Goal: Transaction & Acquisition: Download file/media

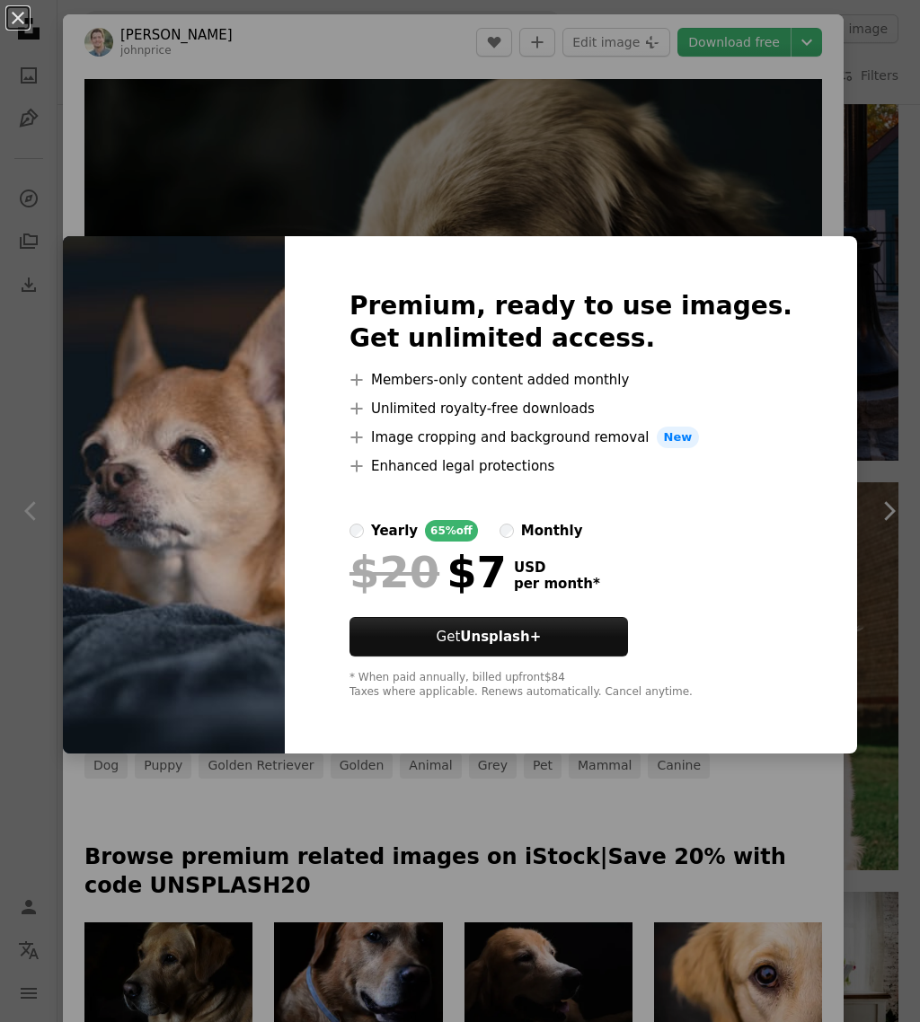
scroll to position [11016, 0]
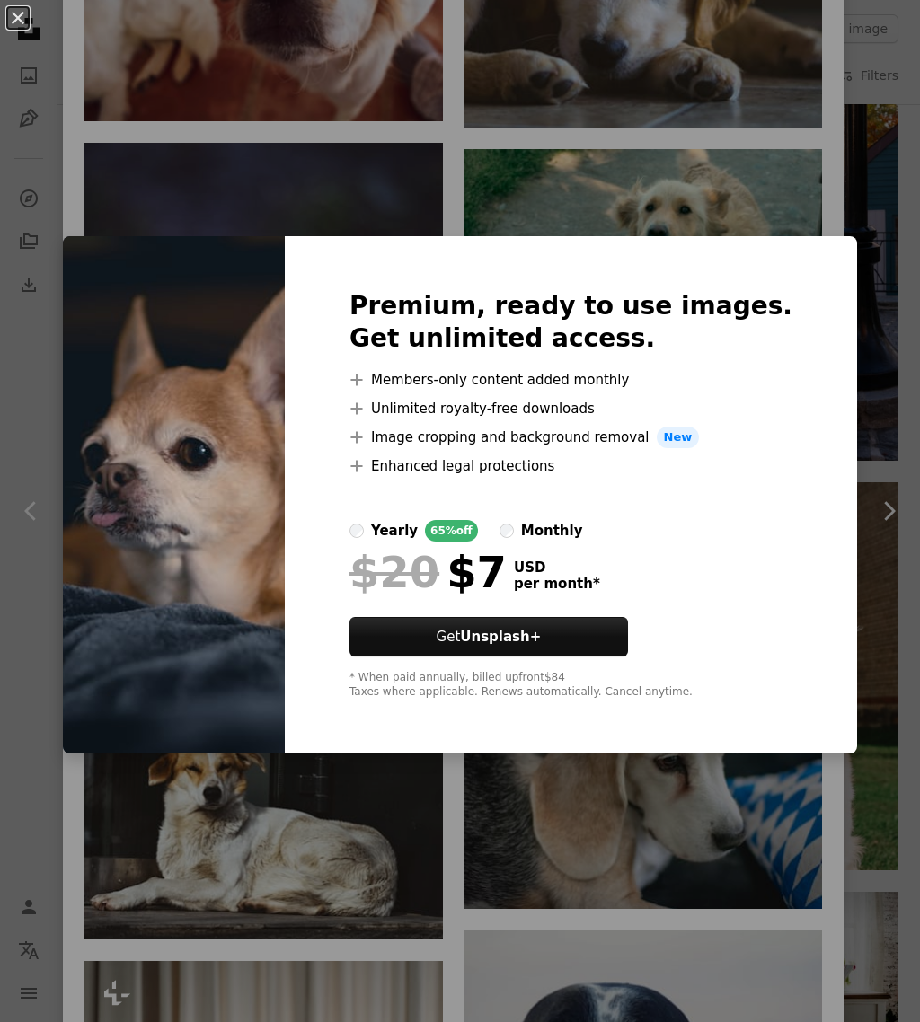
click at [707, 912] on div "An X shape Premium, ready to use images. Get unlimited access. A plus sign Memb…" at bounding box center [460, 511] width 920 height 1022
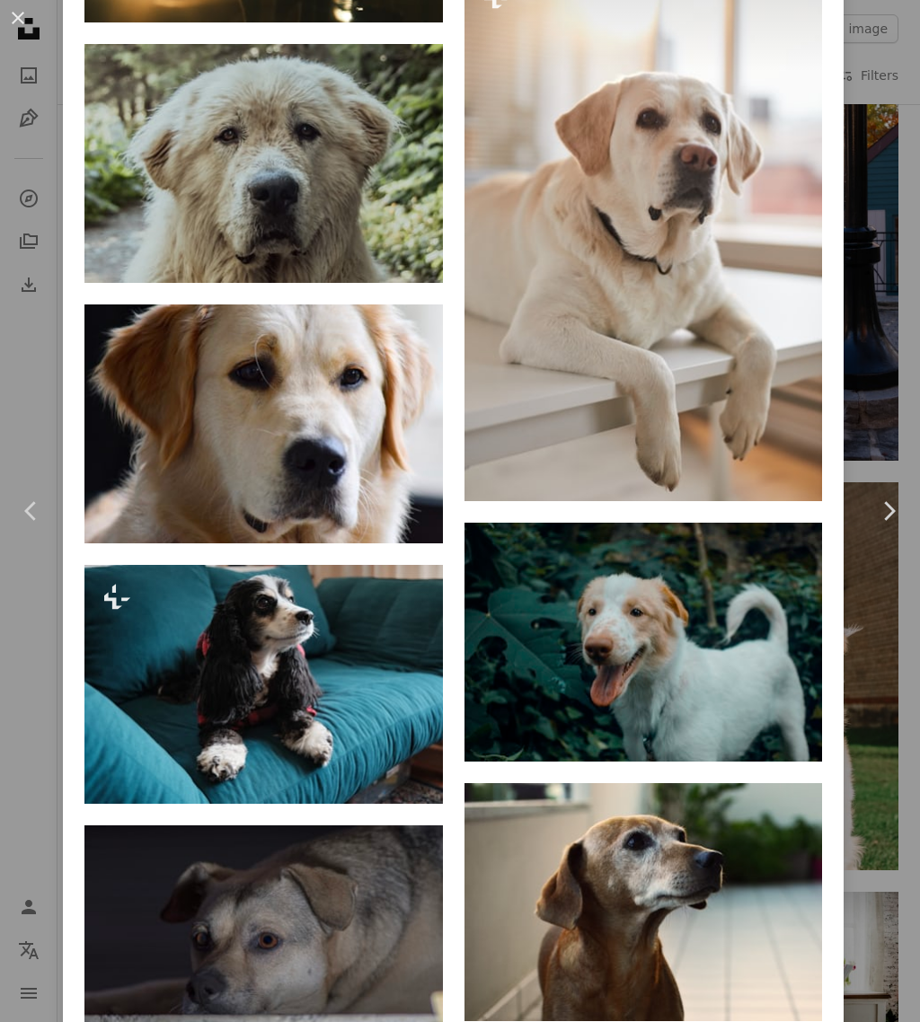
scroll to position [13274, 0]
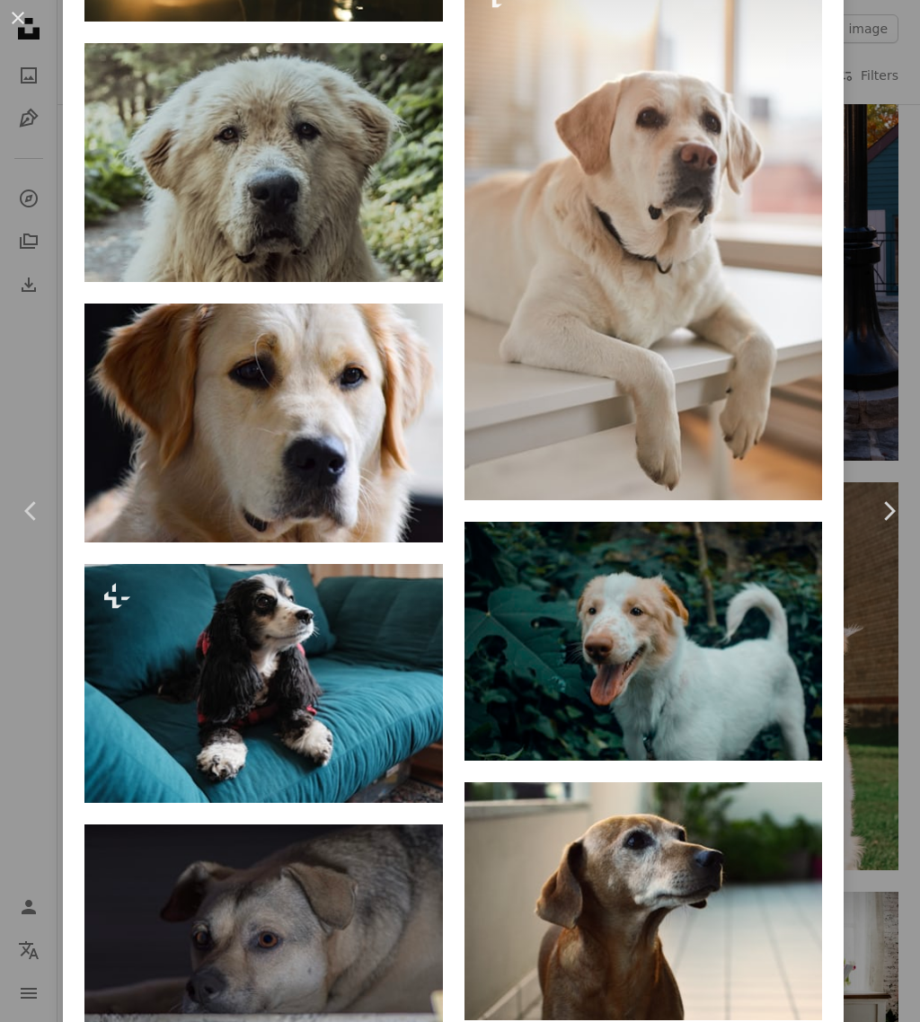
click at [21, 17] on button "An X shape" at bounding box center [18, 18] width 22 height 22
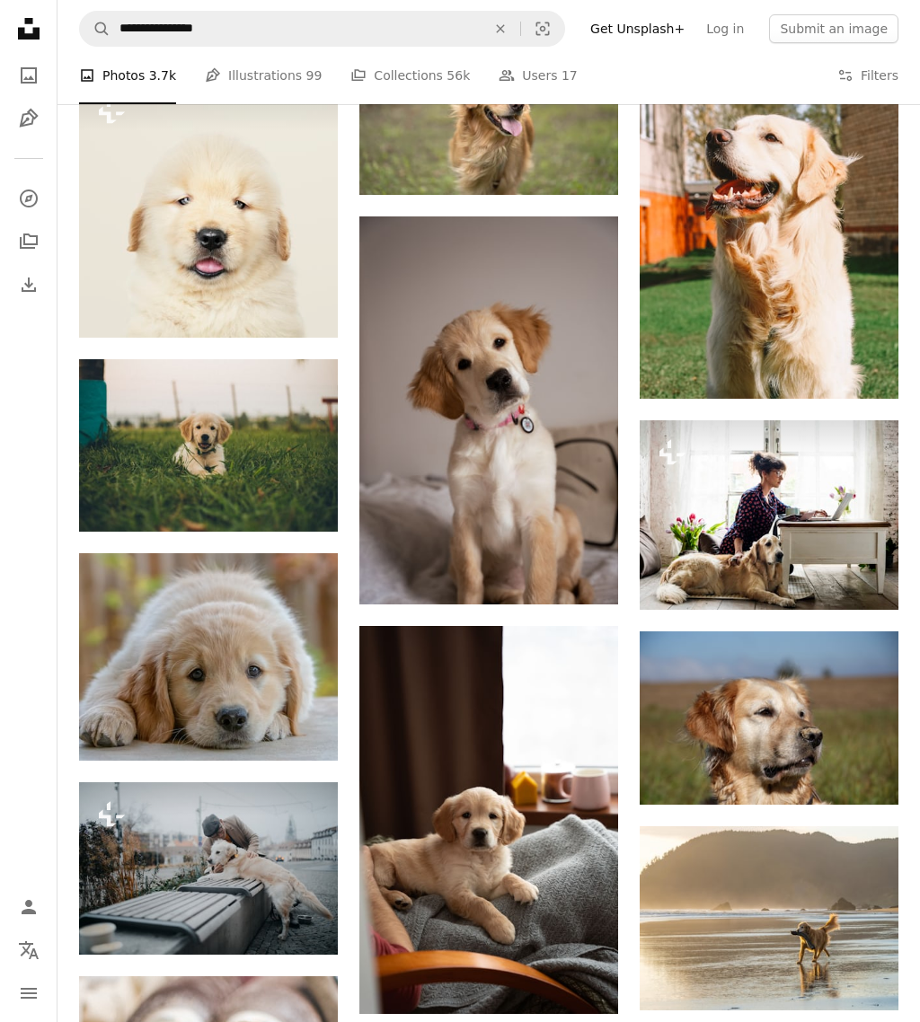
scroll to position [17663, 0]
click at [507, 433] on img at bounding box center [488, 410] width 259 height 388
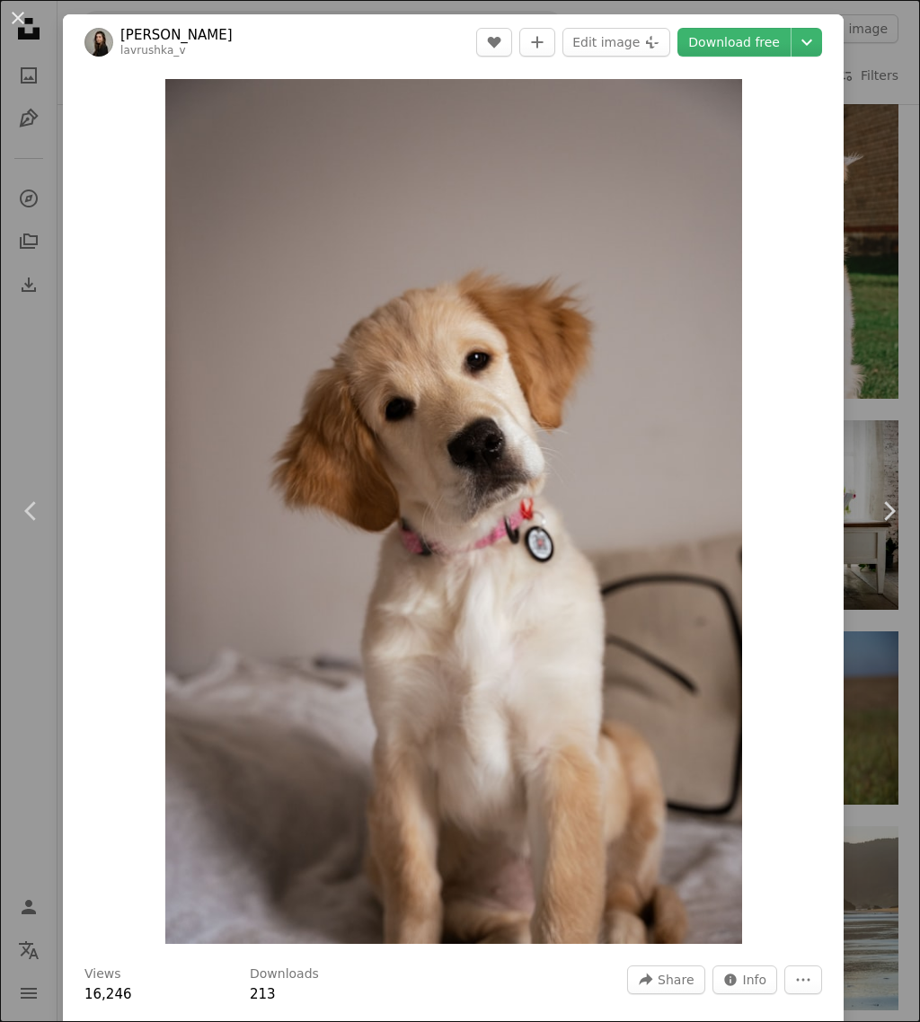
click at [29, 22] on button "An X shape" at bounding box center [18, 18] width 22 height 22
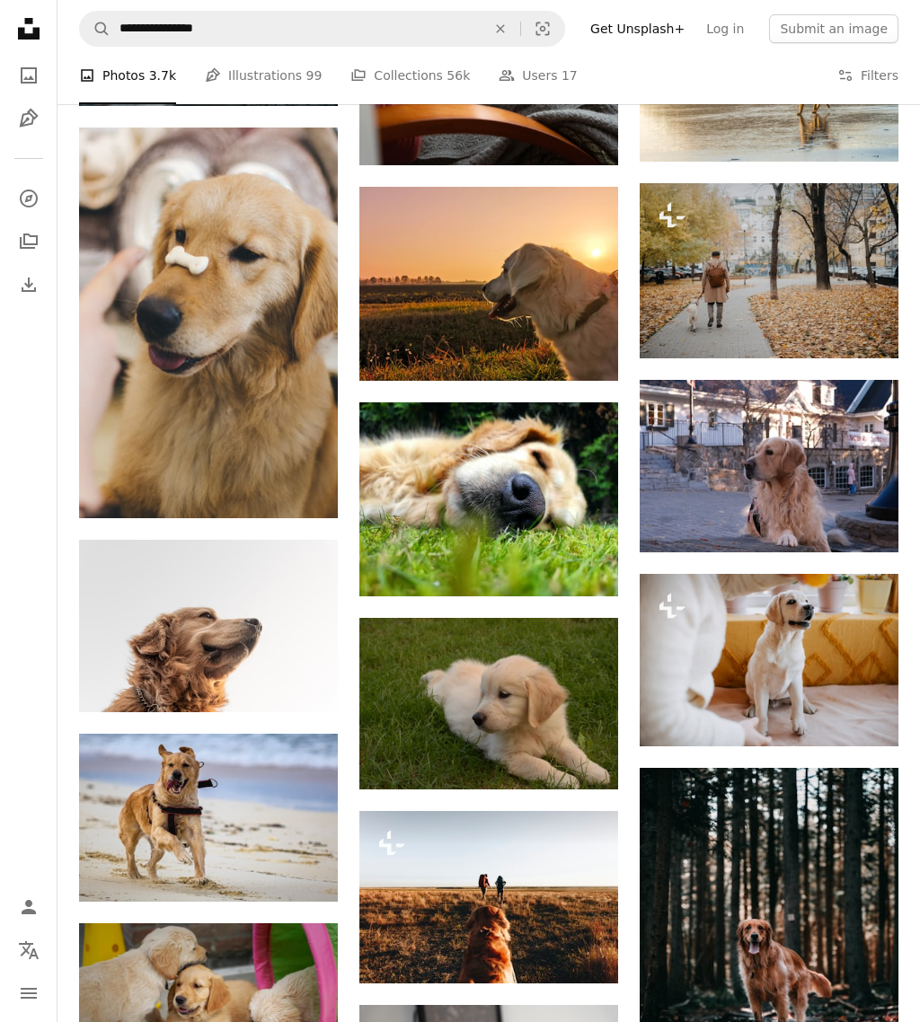
scroll to position [18512, 0]
click at [501, 487] on img at bounding box center [488, 499] width 259 height 194
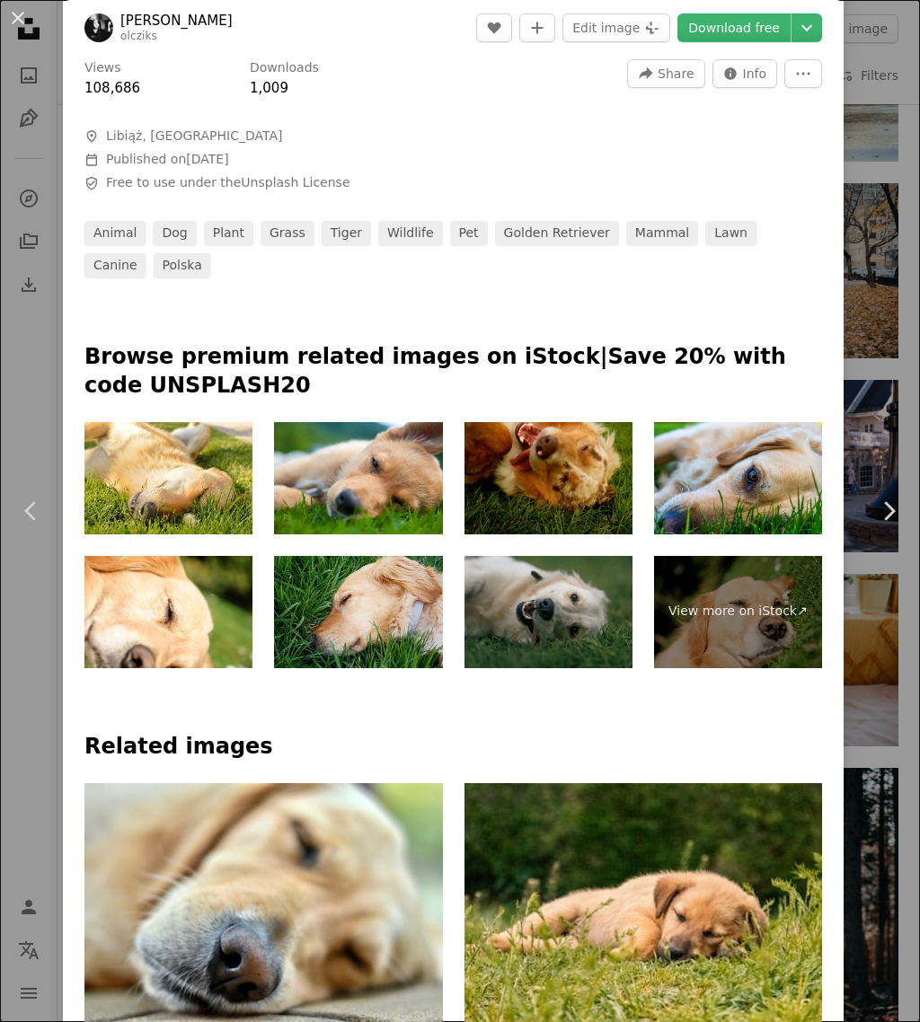
scroll to position [596, 0]
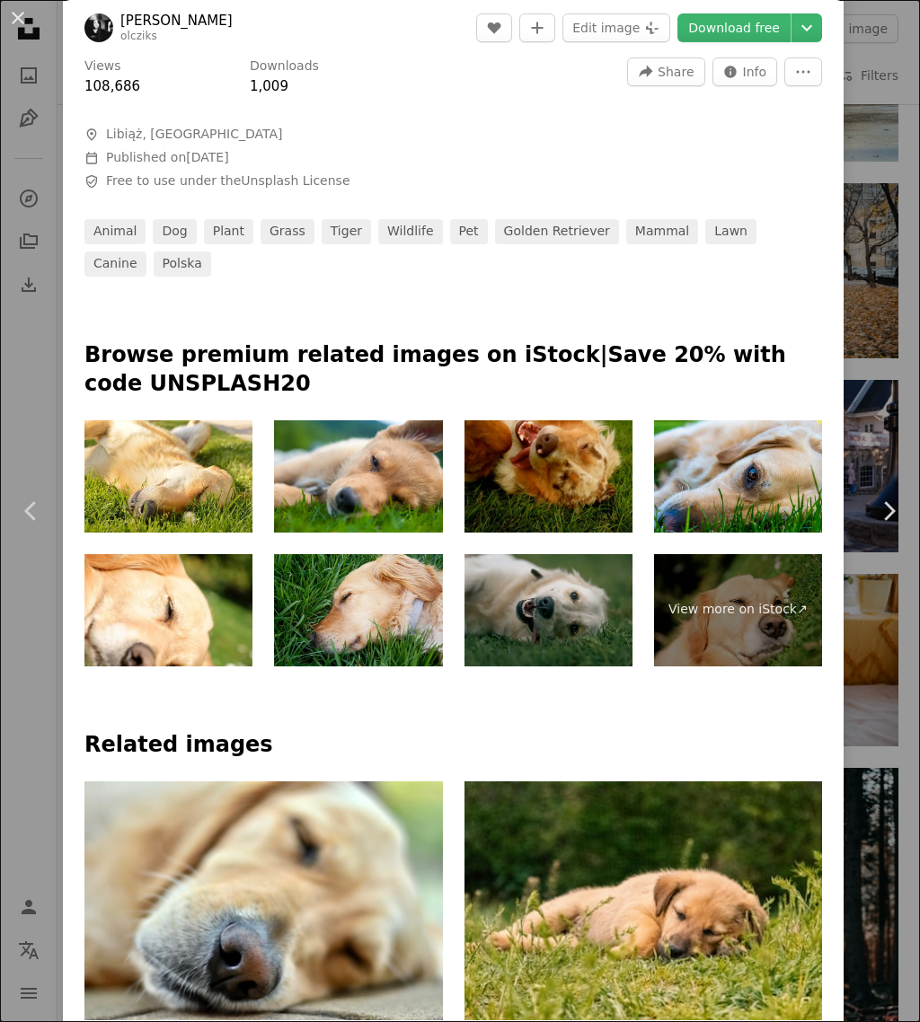
click at [404, 985] on link "Arrow pointing down" at bounding box center [407, 988] width 36 height 29
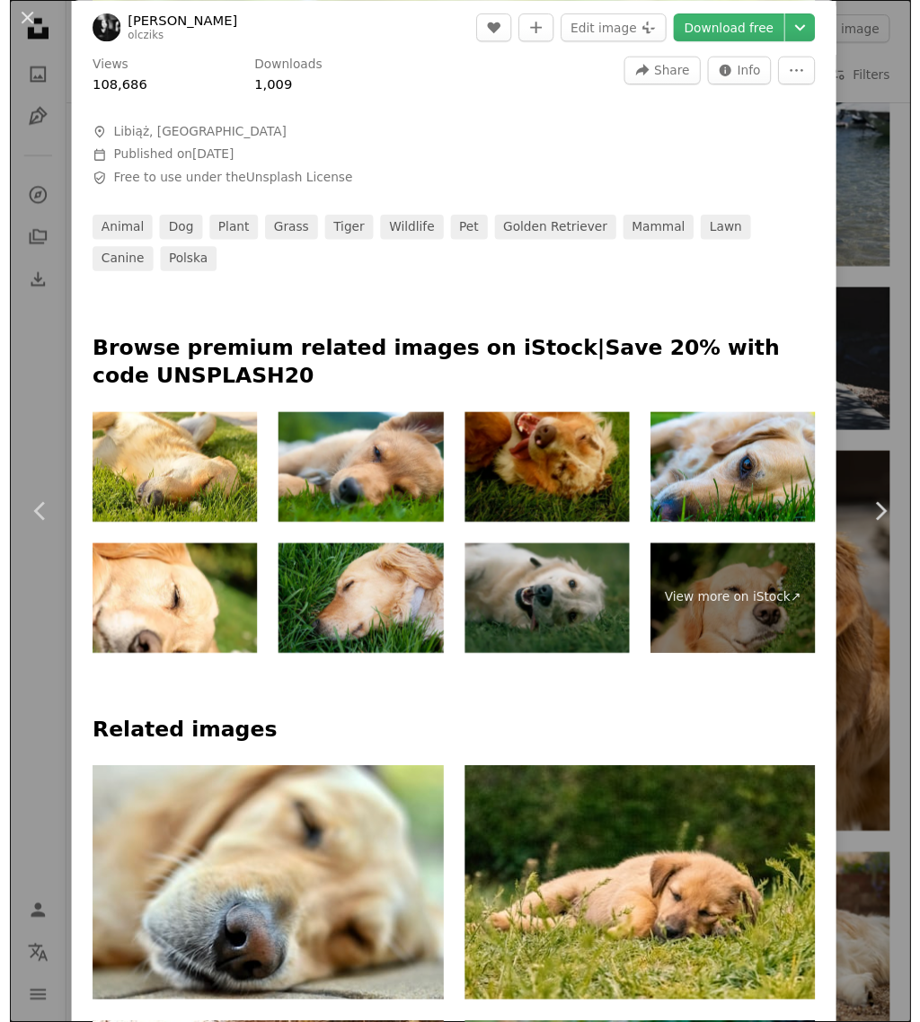
scroll to position [13789, 0]
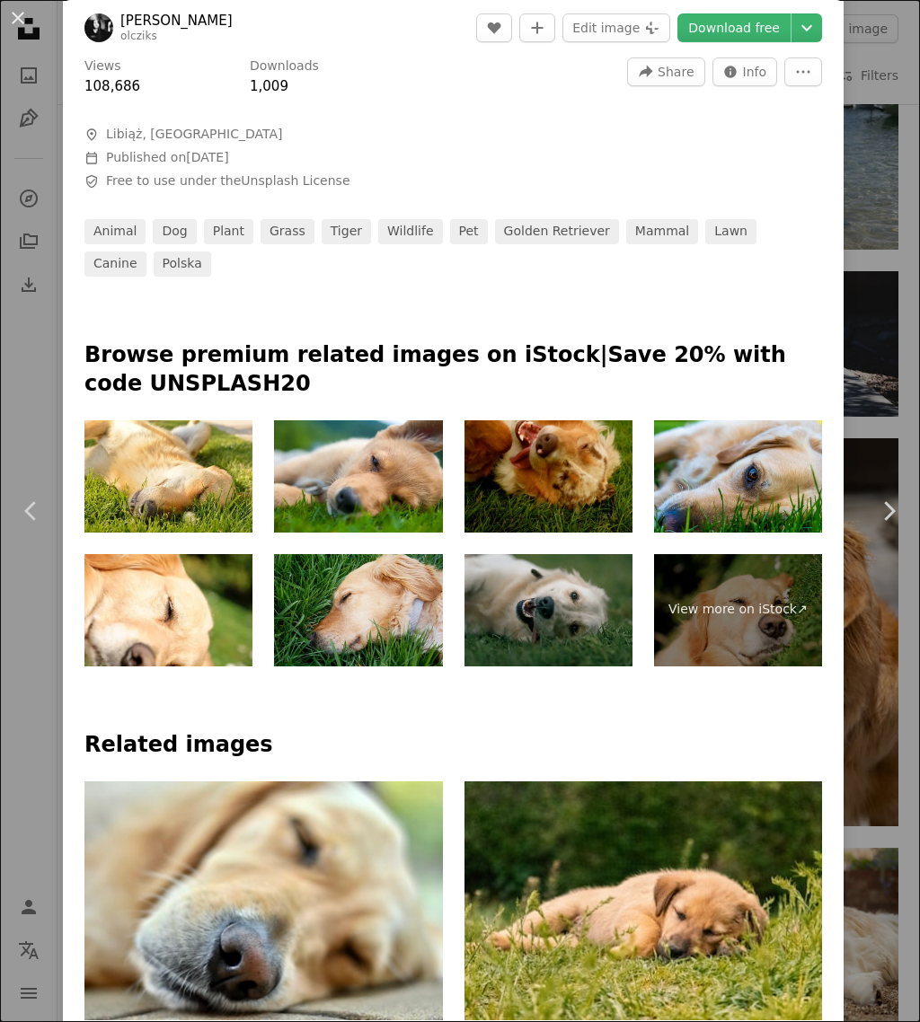
click at [393, 481] on img at bounding box center [358, 476] width 168 height 112
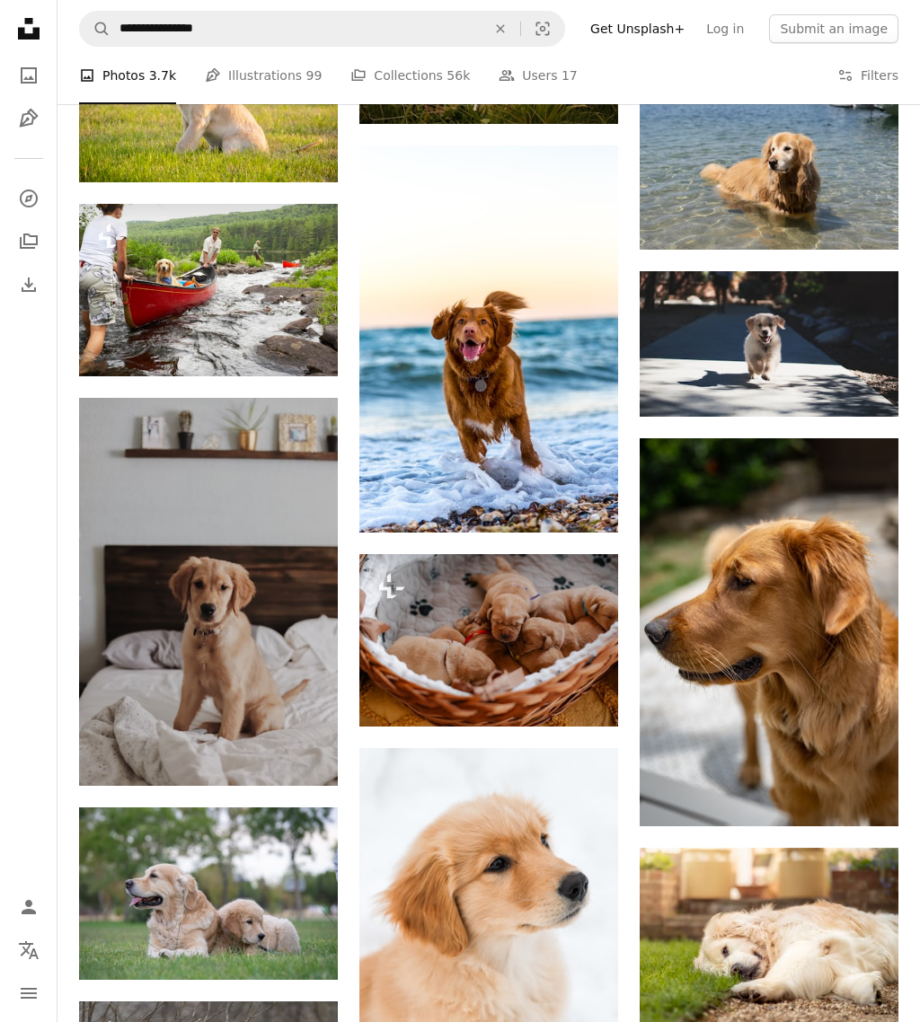
scroll to position [18575, 0]
